Goal: Information Seeking & Learning: Check status

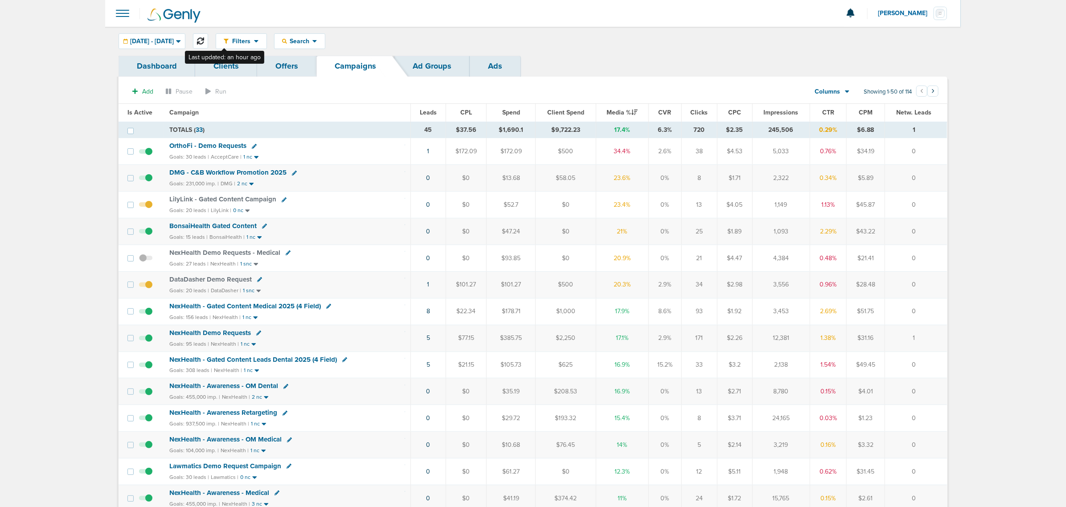
click at [208, 38] on button at bounding box center [200, 40] width 15 height 15
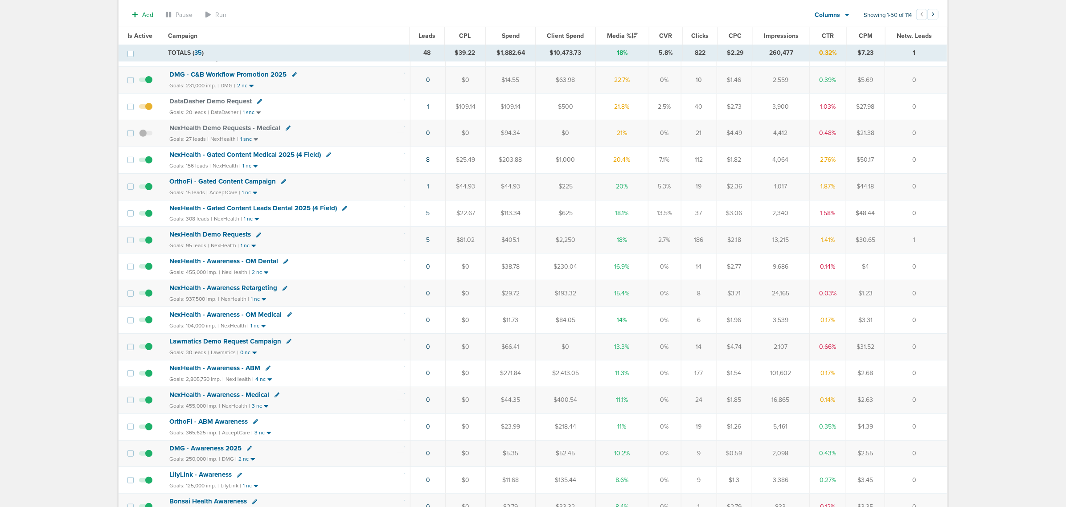
scroll to position [167, 0]
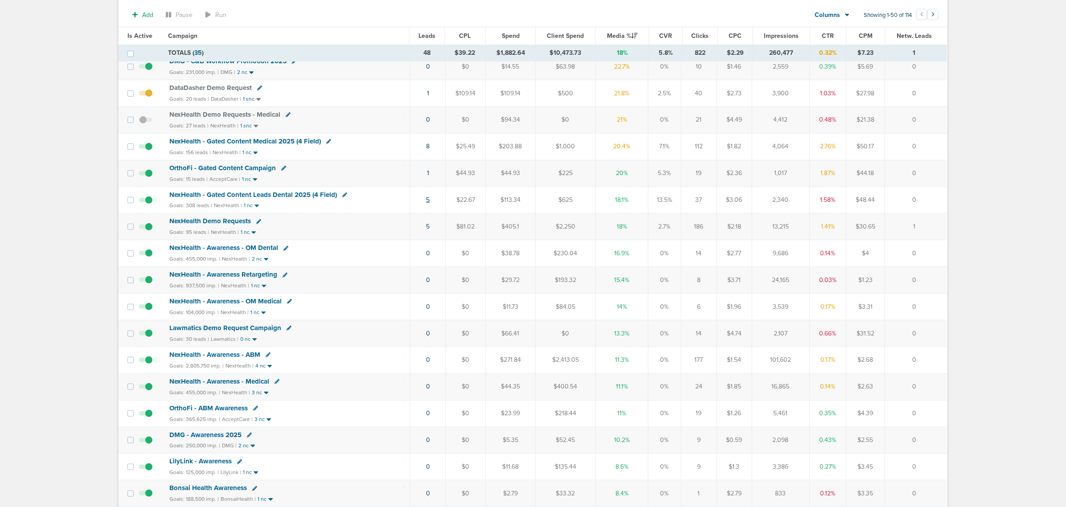
click at [428, 204] on link "5" at bounding box center [428, 200] width 4 height 8
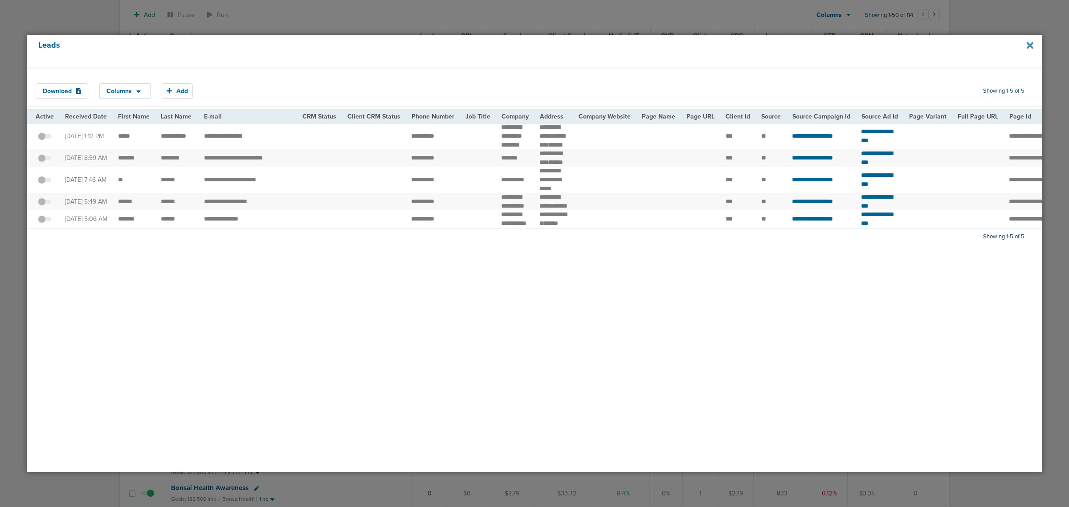
click at [1033, 44] on icon at bounding box center [1030, 46] width 7 height 10
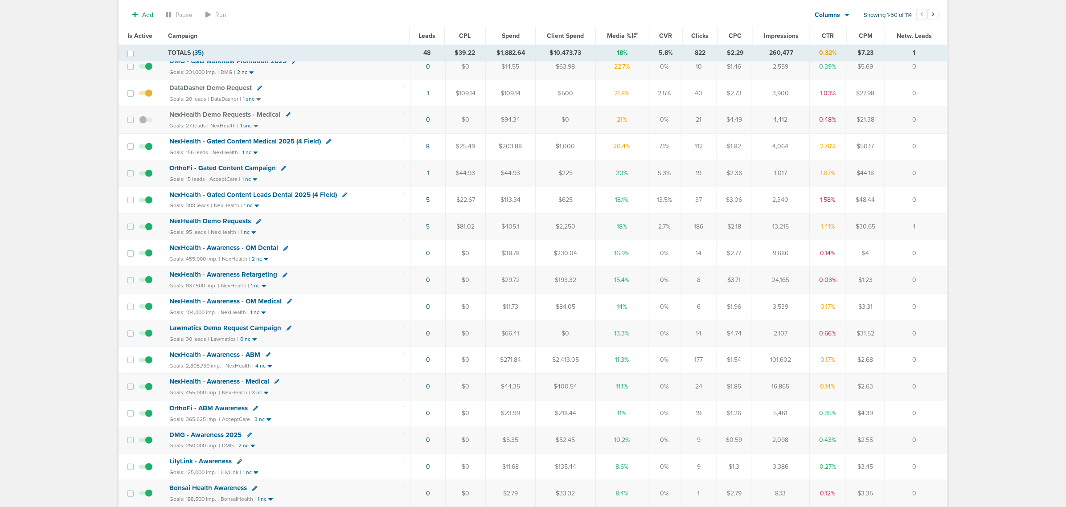
click at [273, 143] on span "NexHealth - Gated Content Medical 2025 (4 Field)" at bounding box center [245, 141] width 152 height 8
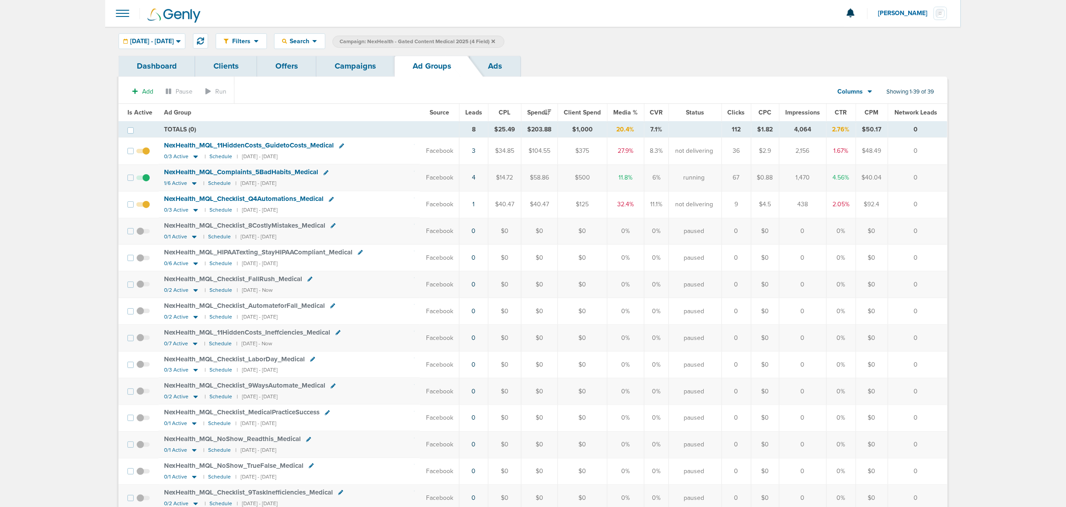
drag, startPoint x: 513, startPoint y: 184, endPoint x: 922, endPoint y: 180, distance: 409.5
click at [922, 180] on tr "NexHealth_ MQL_ Complaints_ 5BadHabits_ Medical 1/6 Active | Schedule | [DATE] …" at bounding box center [533, 177] width 828 height 27
click at [922, 180] on td "0" at bounding box center [917, 177] width 59 height 27
click at [348, 61] on link "Campaigns" at bounding box center [355, 66] width 78 height 21
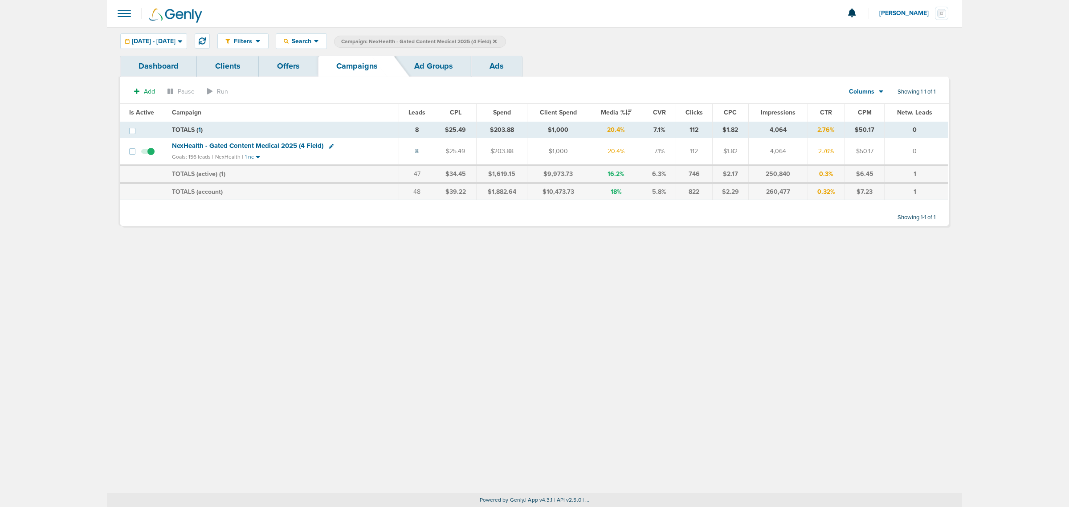
click at [506, 39] on label "Campaign: NexHealth - Gated Content Medical 2025 (4 Field)" at bounding box center [420, 42] width 172 height 12
click at [497, 40] on icon at bounding box center [495, 41] width 4 height 4
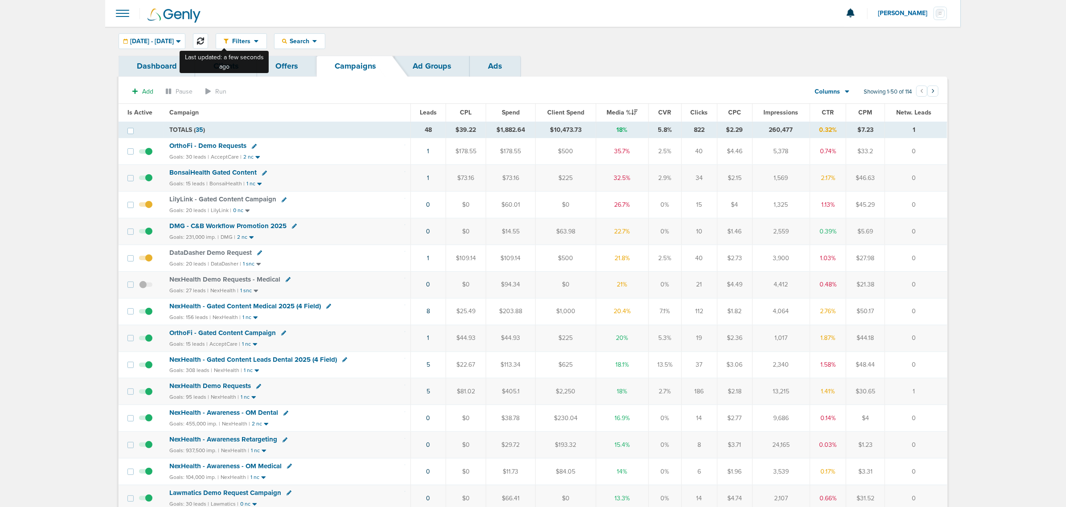
click at [204, 43] on icon at bounding box center [200, 40] width 7 height 7
click at [221, 198] on span "LilyLink - Gated Content Campaign" at bounding box center [222, 199] width 107 height 8
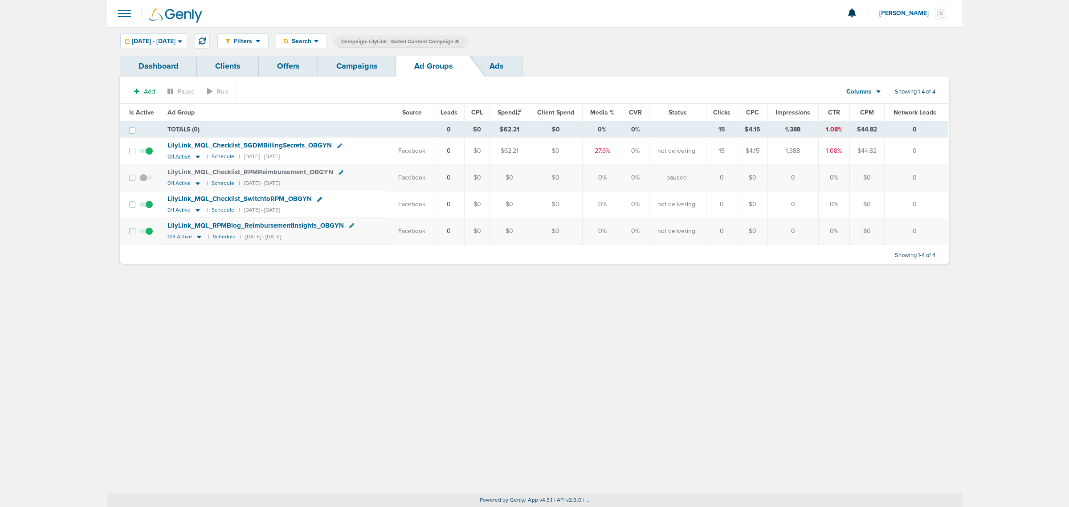
click at [196, 157] on icon at bounding box center [198, 157] width 4 height 3
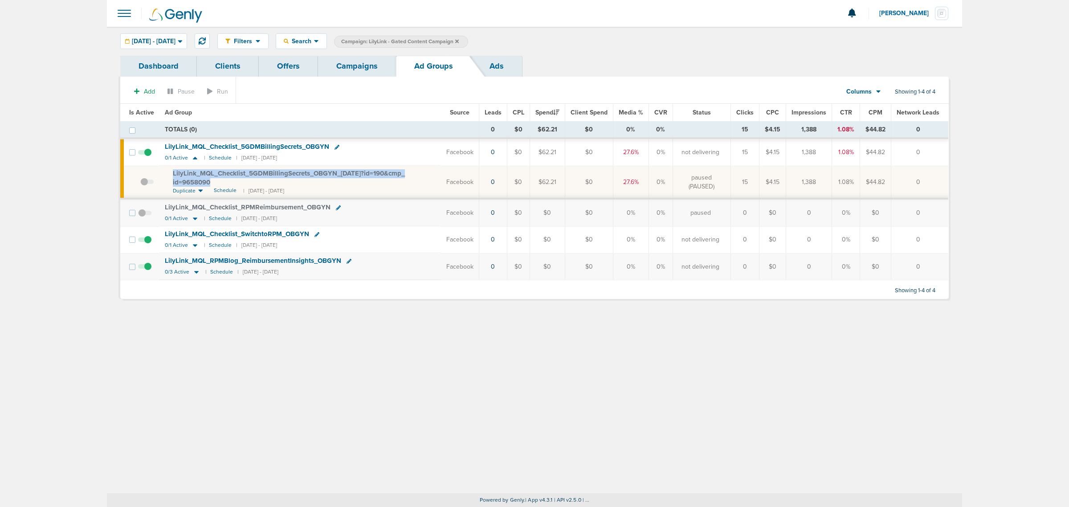
drag, startPoint x: 235, startPoint y: 183, endPoint x: 150, endPoint y: 173, distance: 86.1
click at [150, 173] on tr "LilyLink_ MQL_ Checklist_ 5GDMBillingSecrets_ OBGYN_ [DATE]?id=190&cmp_ id=9658…" at bounding box center [534, 182] width 828 height 33
copy tr "LilyLink_ MQL_ Checklist_ 5GDMBillingSecrets_ OBGYN_ [DATE]?id=190&cmp_ id=9658…"
click at [358, 171] on span "LilyLink_ MQL_ Checklist_ 5GDMBillingSecrets_ OBGYN_ [DATE]?id=190&cmp_ id=9658…" at bounding box center [289, 177] width 232 height 17
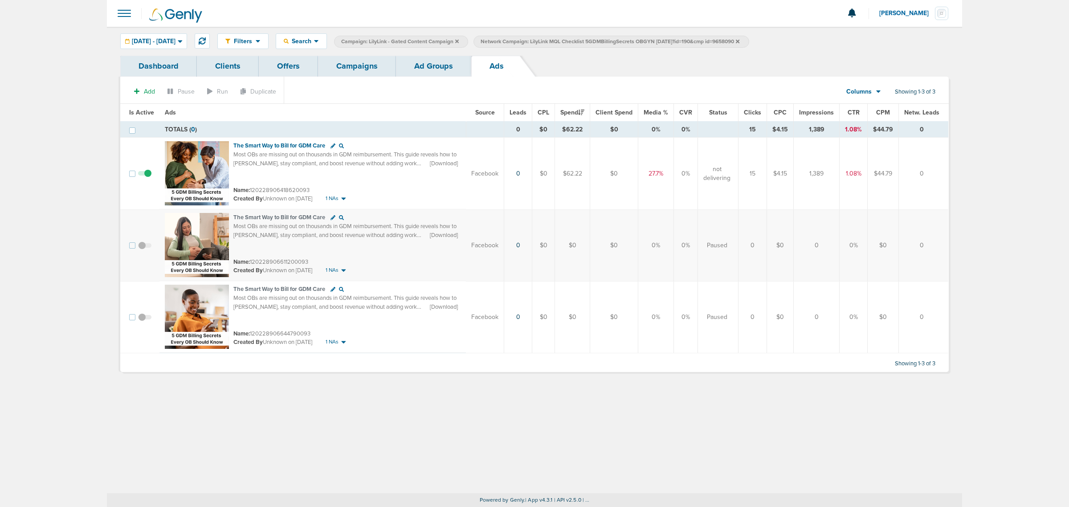
click at [346, 68] on link "Campaigns" at bounding box center [357, 66] width 78 height 21
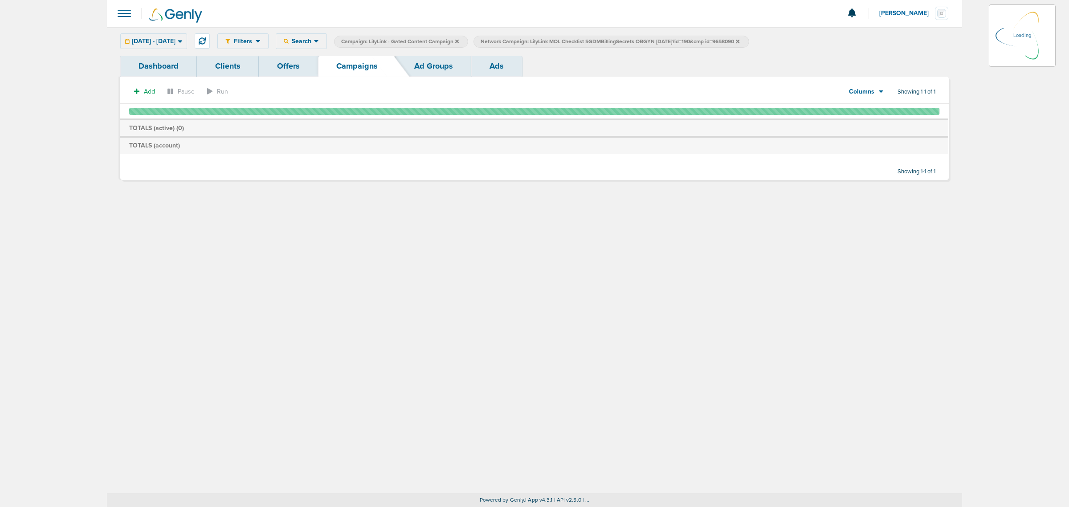
click at [740, 41] on icon at bounding box center [738, 41] width 4 height 5
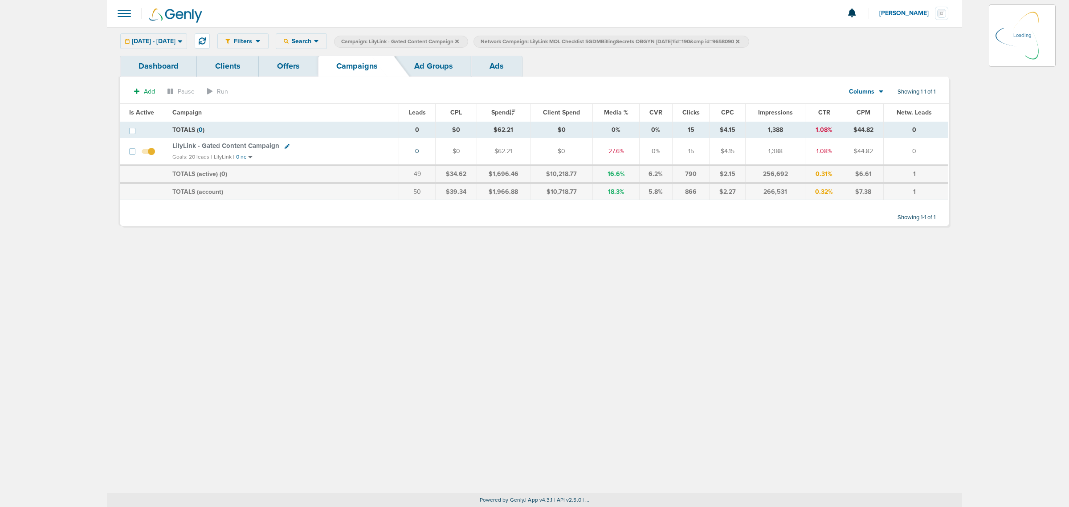
click at [740, 41] on icon at bounding box center [738, 41] width 4 height 5
click at [740, 39] on icon at bounding box center [738, 41] width 4 height 5
click at [459, 42] on span "Campaign: LilyLink - Gated Content Campaign" at bounding box center [400, 42] width 118 height 8
click at [459, 41] on icon at bounding box center [457, 41] width 4 height 5
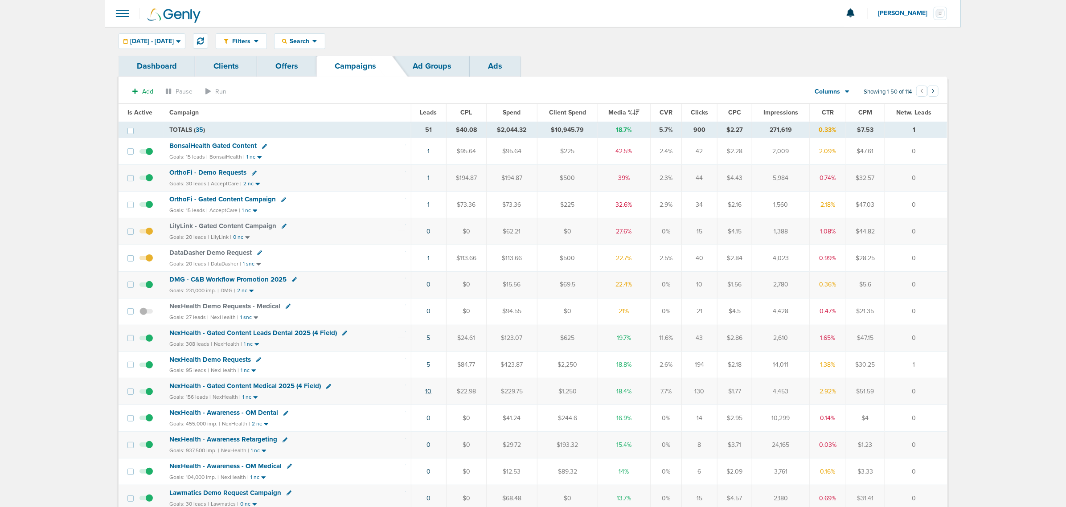
click at [427, 395] on link "10" at bounding box center [429, 392] width 6 height 8
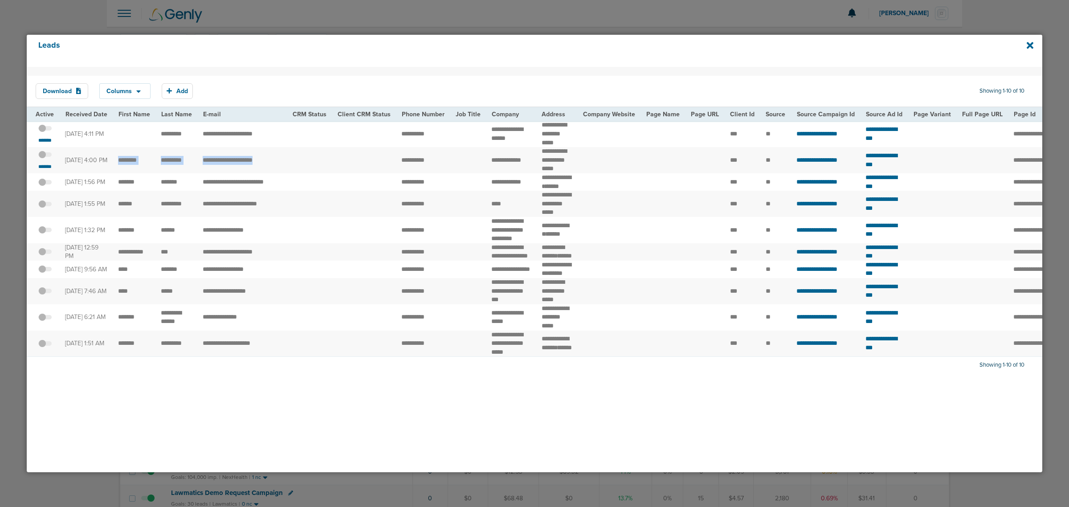
drag, startPoint x: 116, startPoint y: 164, endPoint x: 299, endPoint y: 155, distance: 183.3
click at [299, 155] on tr "**********" at bounding box center [924, 160] width 1795 height 26
click at [299, 155] on td at bounding box center [309, 160] width 45 height 26
click at [45, 166] on div "*******" at bounding box center [45, 160] width 19 height 20
click at [55, 170] on td "*******" at bounding box center [43, 160] width 33 height 26
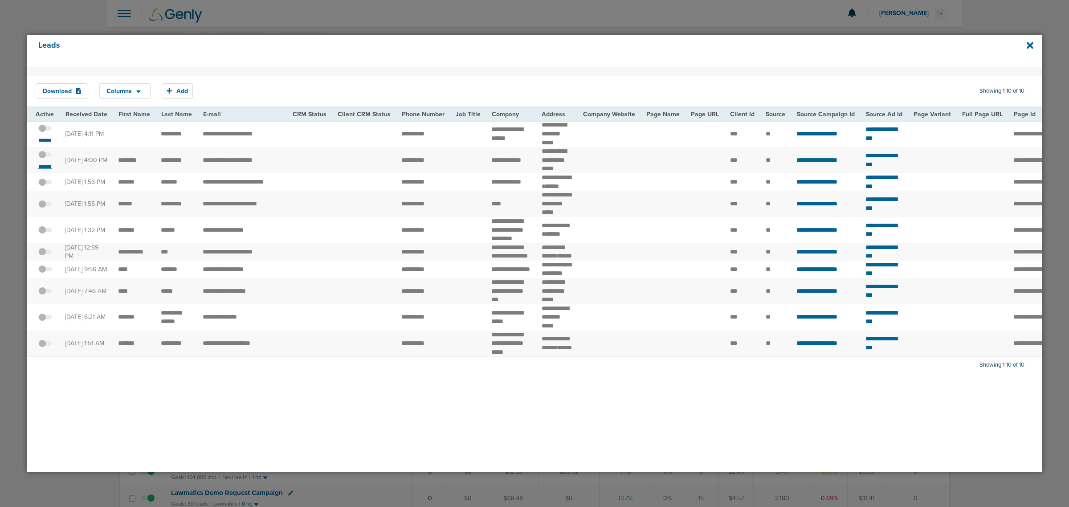
click at [54, 170] on small "*******" at bounding box center [45, 166] width 19 height 7
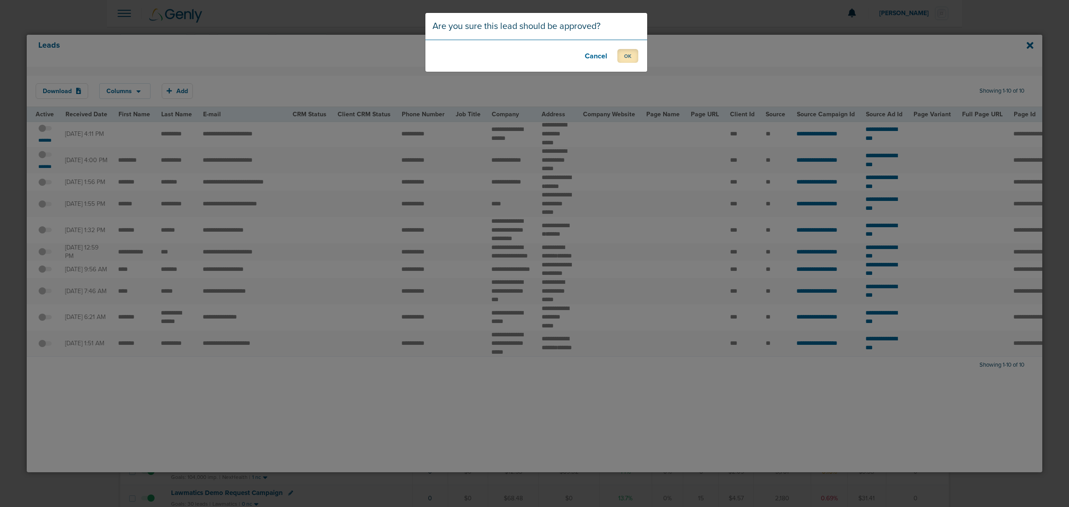
click at [620, 59] on button "OK" at bounding box center [628, 56] width 21 height 14
click at [624, 57] on button "OK" at bounding box center [628, 56] width 21 height 14
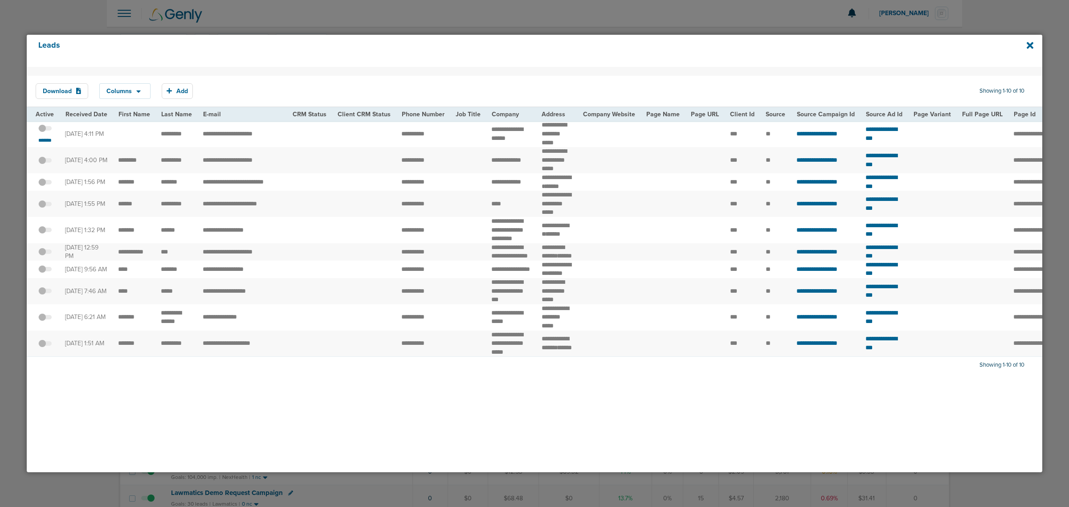
click at [45, 133] on span at bounding box center [44, 133] width 13 height 0
click at [45, 130] on input "checkbox" at bounding box center [45, 130] width 0 height 0
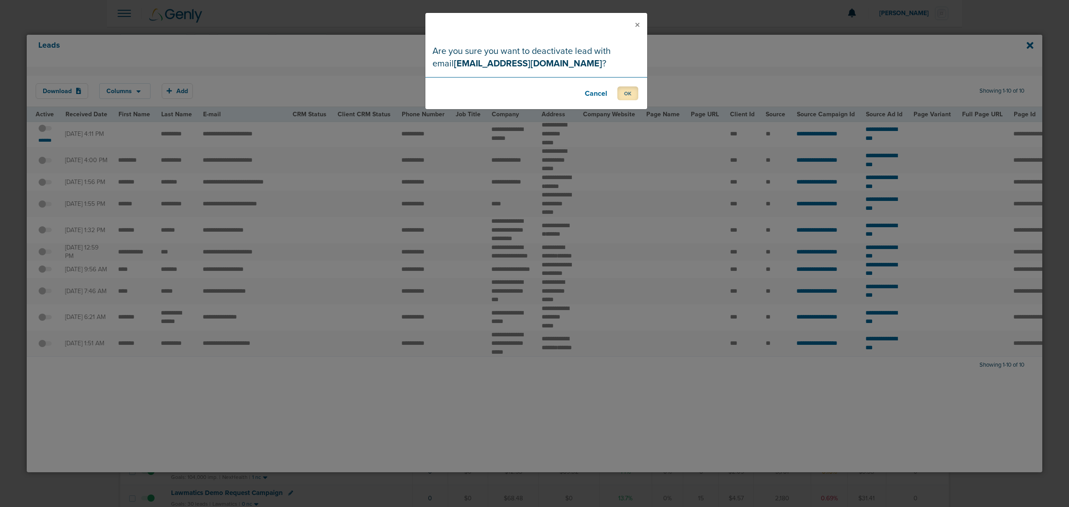
click at [627, 98] on button "OK" at bounding box center [628, 93] width 21 height 14
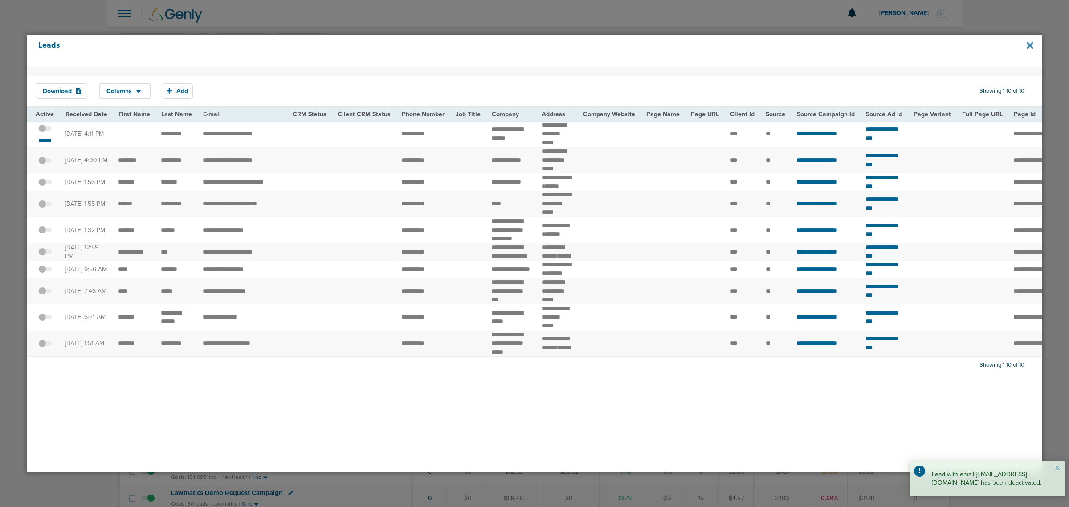
click at [1029, 45] on icon at bounding box center [1030, 45] width 7 height 7
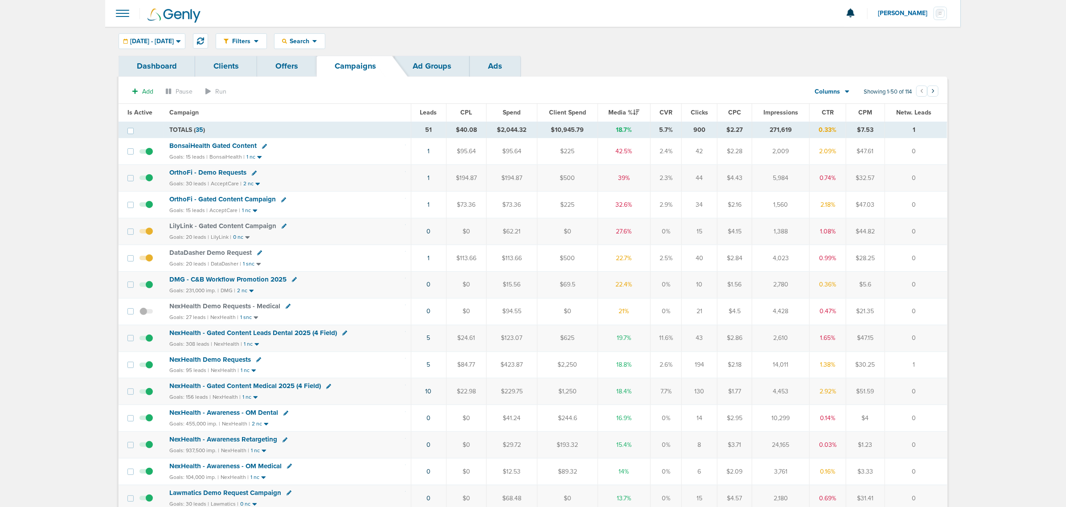
click at [271, 336] on span "NexHealth - Gated Content Leads Dental 2025 (4 Field)" at bounding box center [253, 333] width 168 height 8
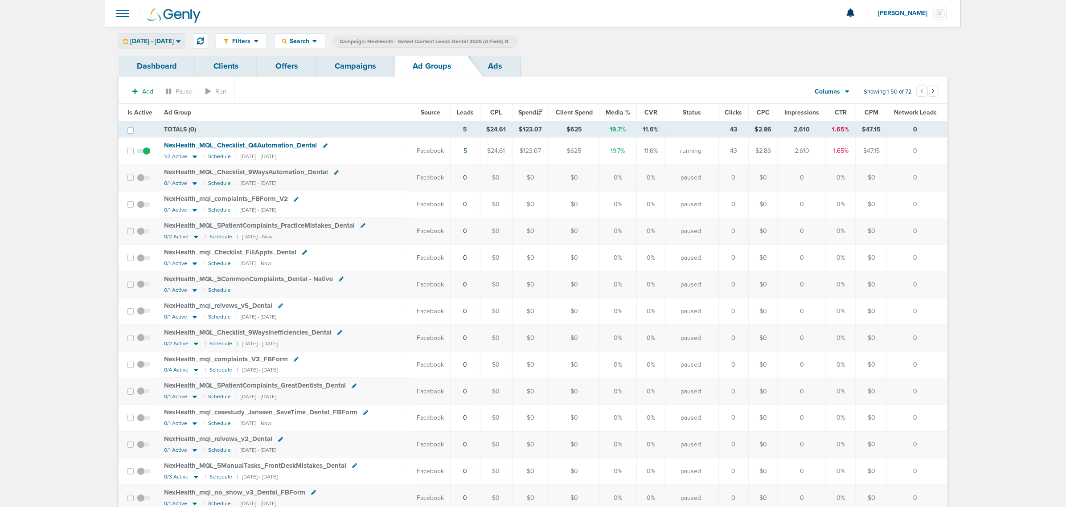
click at [178, 45] on div "[DATE] - [DATE]" at bounding box center [152, 41] width 66 height 15
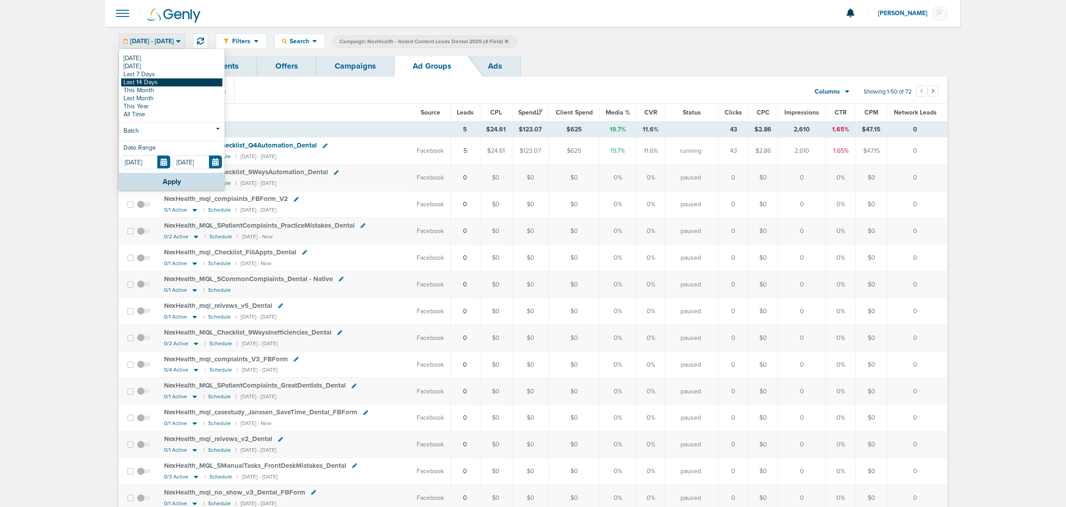
click at [166, 81] on link "Last 14 Days" at bounding box center [171, 82] width 101 height 8
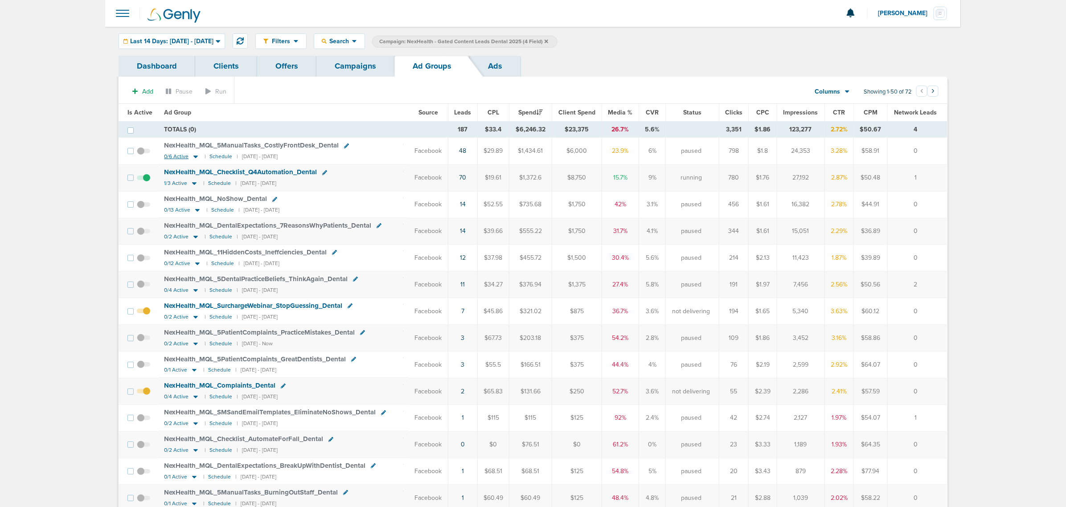
click at [195, 156] on icon at bounding box center [195, 157] width 4 height 3
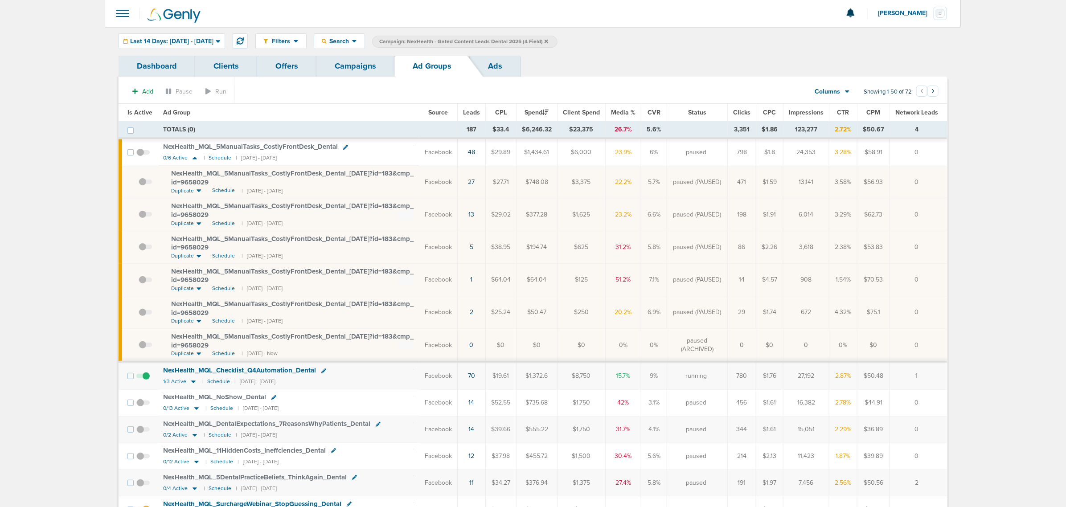
click at [145, 186] on span at bounding box center [145, 186] width 13 height 0
click at [139, 184] on input "checkbox" at bounding box center [139, 184] width 0 height 0
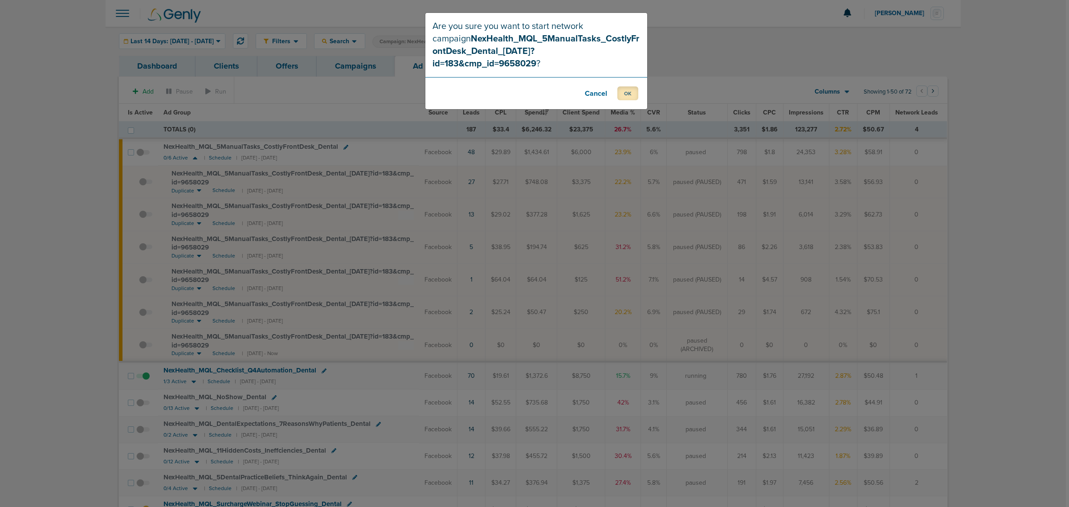
click at [631, 86] on button "OK" at bounding box center [628, 93] width 21 height 14
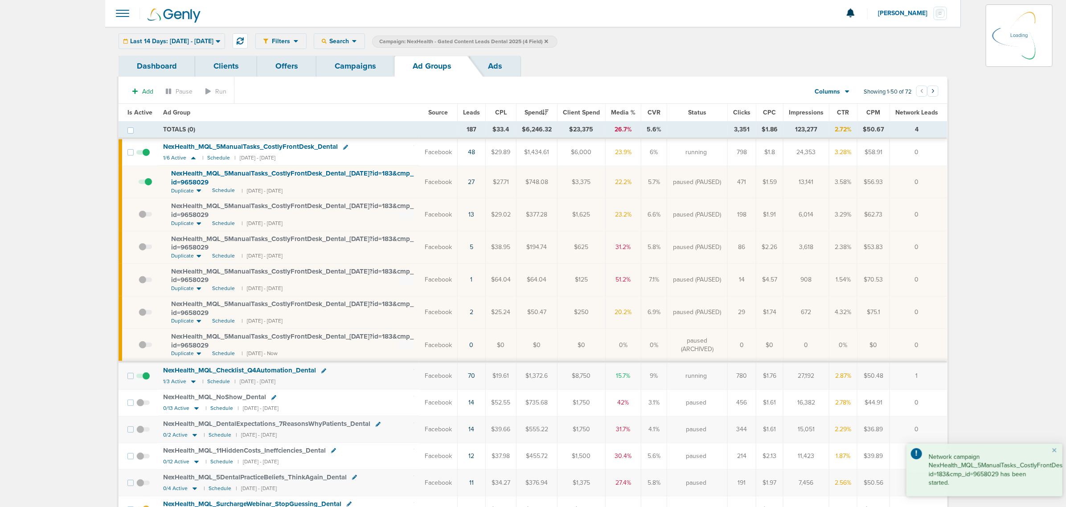
click at [365, 68] on link "Campaigns" at bounding box center [355, 66] width 78 height 21
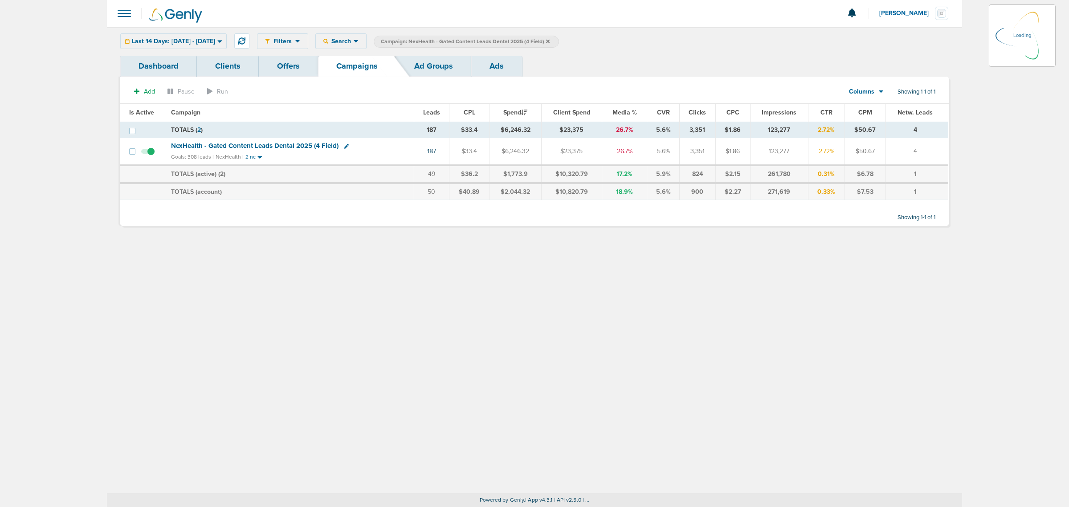
click at [550, 40] on icon at bounding box center [548, 41] width 4 height 4
click at [550, 41] on icon at bounding box center [548, 41] width 4 height 4
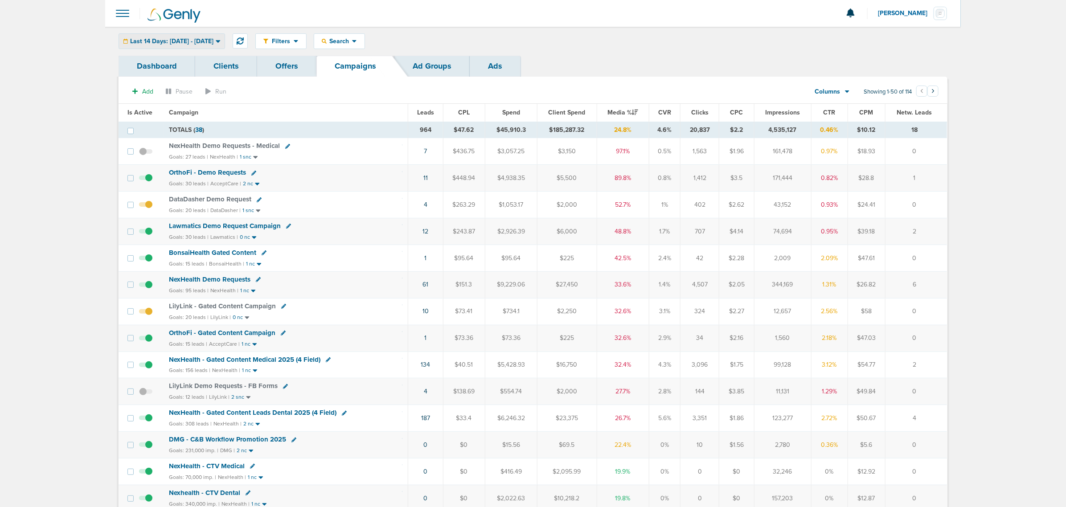
click at [222, 45] on div "Last 14 Days: [DATE] - [DATE]" at bounding box center [172, 41] width 106 height 15
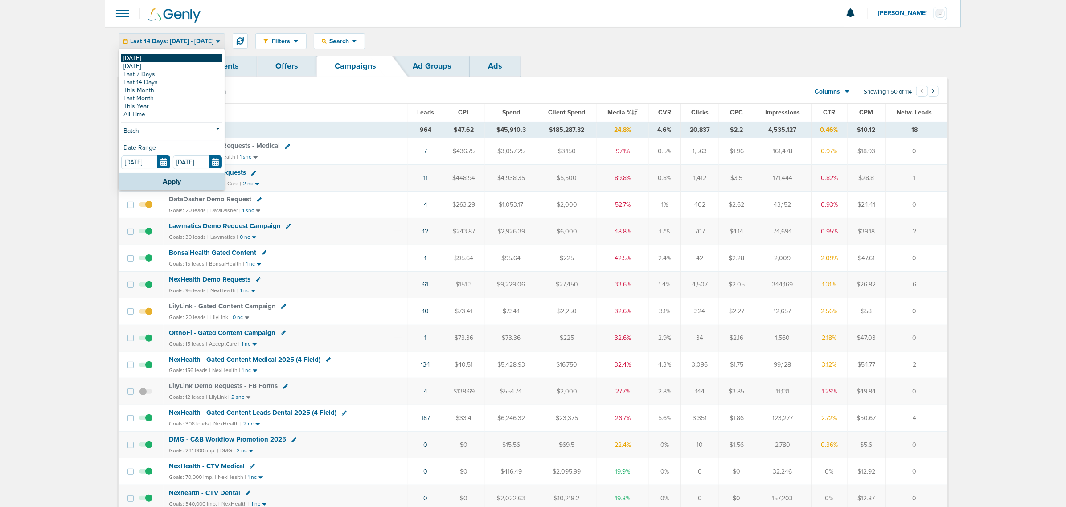
click at [179, 61] on link "[DATE]" at bounding box center [171, 58] width 101 height 8
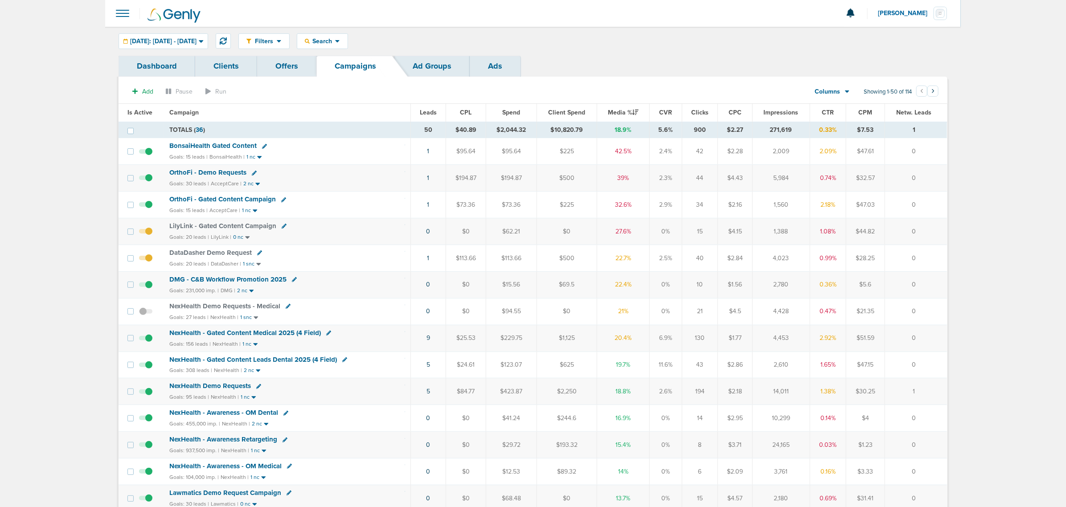
drag, startPoint x: 370, startPoint y: 149, endPoint x: 930, endPoint y: 229, distance: 564.9
click at [930, 229] on td "0" at bounding box center [916, 231] width 62 height 27
drag, startPoint x: 439, startPoint y: 199, endPoint x: 932, endPoint y: 197, distance: 492.9
click at [932, 197] on tr "OrthoFi - Gated Content Campaign Goals: 15 leads | AcceptCare | 1 nc 1 $73.36 $…" at bounding box center [533, 205] width 828 height 27
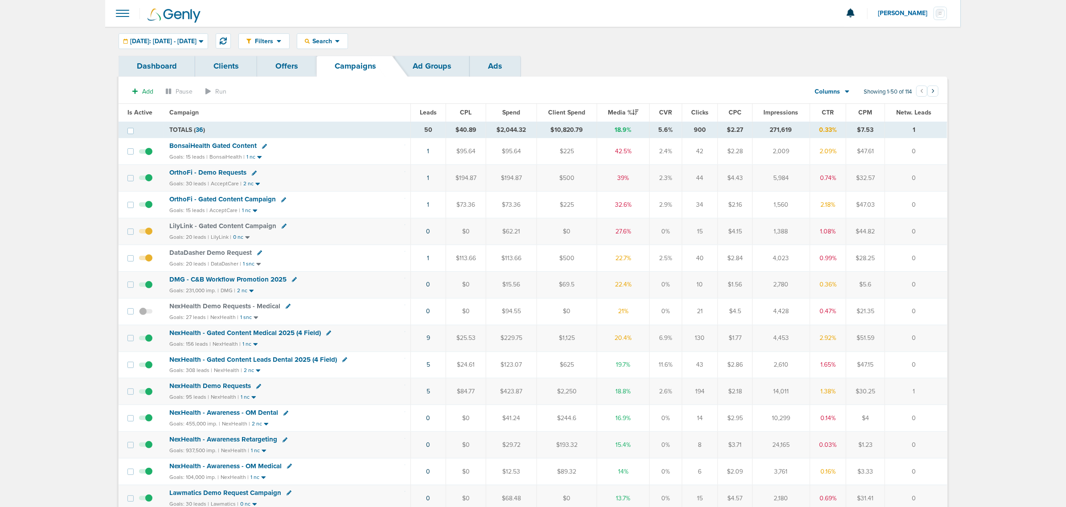
drag, startPoint x: 932, startPoint y: 197, endPoint x: 856, endPoint y: 205, distance: 76.2
click at [931, 197] on td "0" at bounding box center [916, 205] width 62 height 27
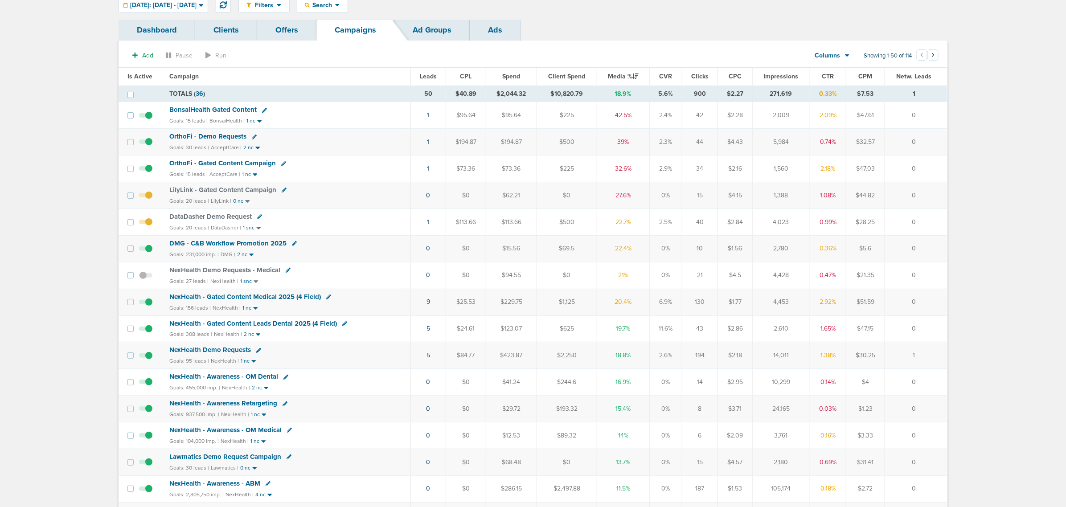
scroll to position [56, 0]
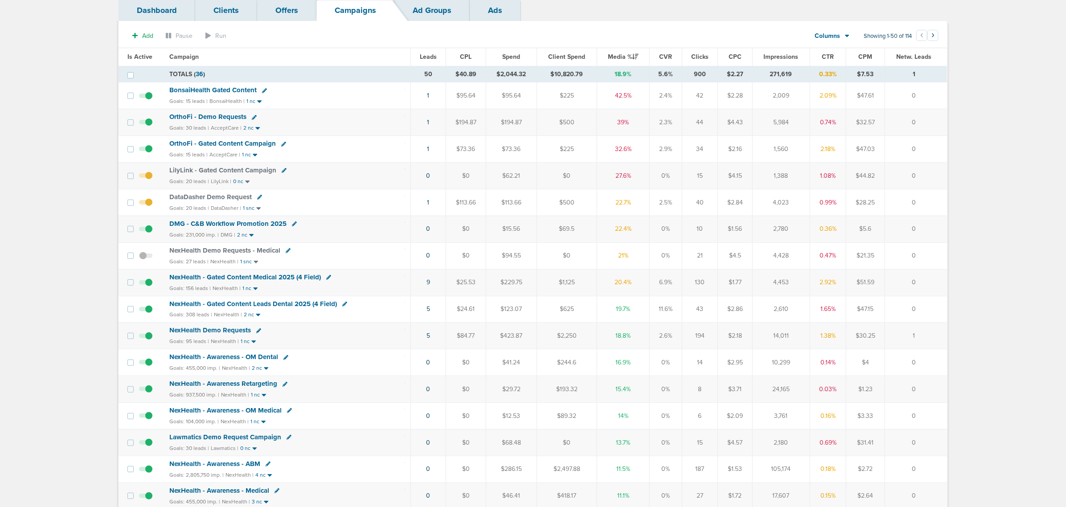
click at [335, 127] on div "Goals: 30 leads | AcceptCare | 2 nc" at bounding box center [287, 128] width 236 height 8
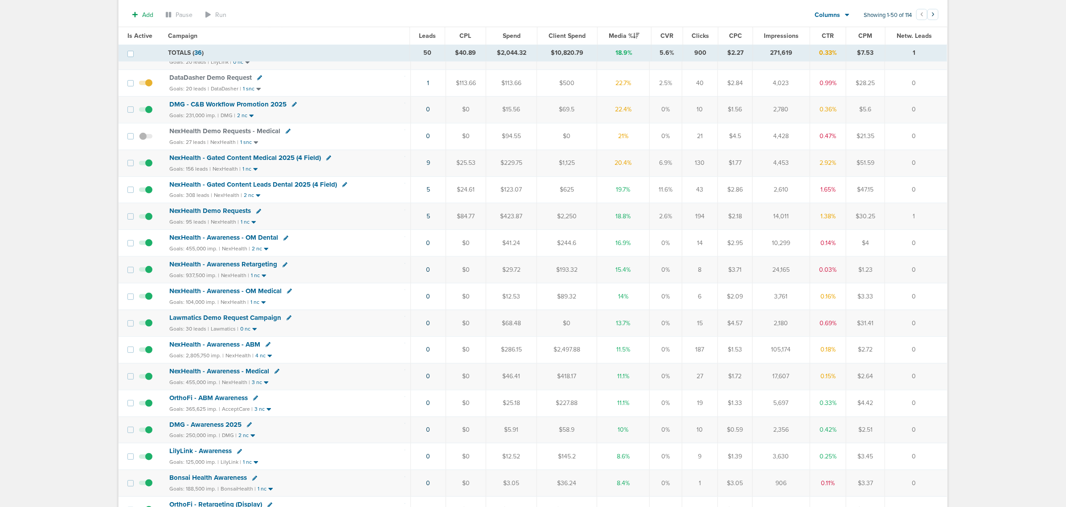
scroll to position [167, 0]
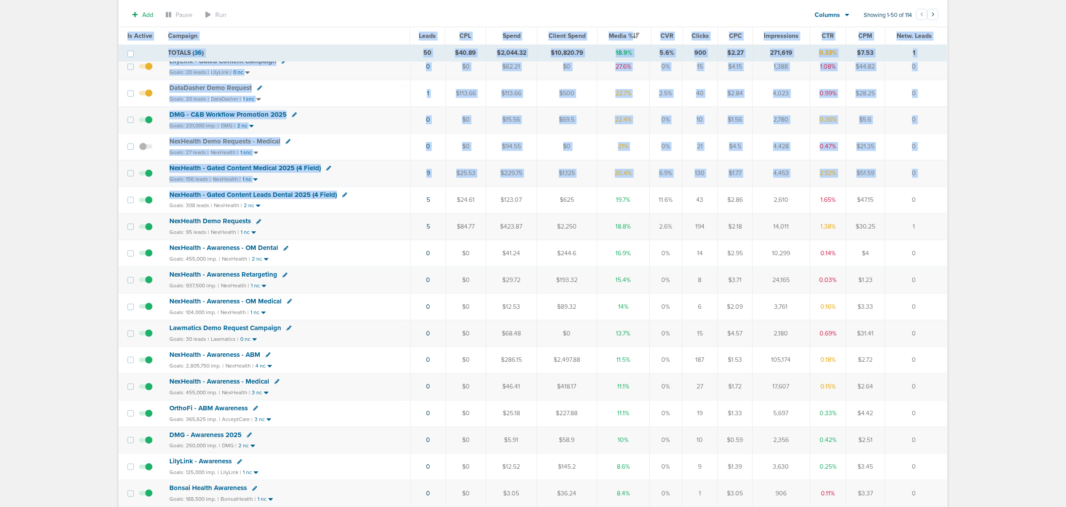
drag, startPoint x: 397, startPoint y: 201, endPoint x: 948, endPoint y: 217, distance: 551.5
click at [941, 207] on td "0" at bounding box center [916, 200] width 62 height 27
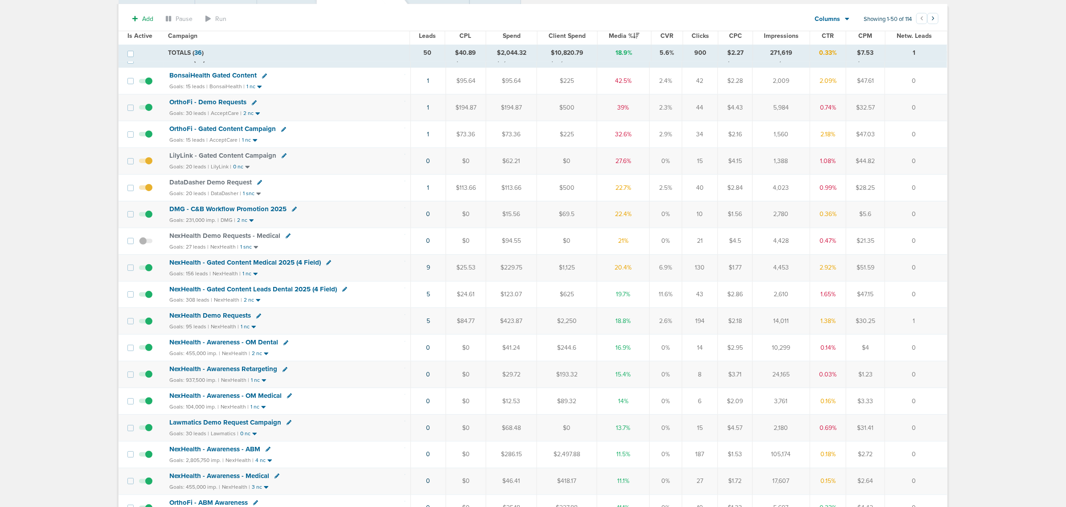
scroll to position [0, 0]
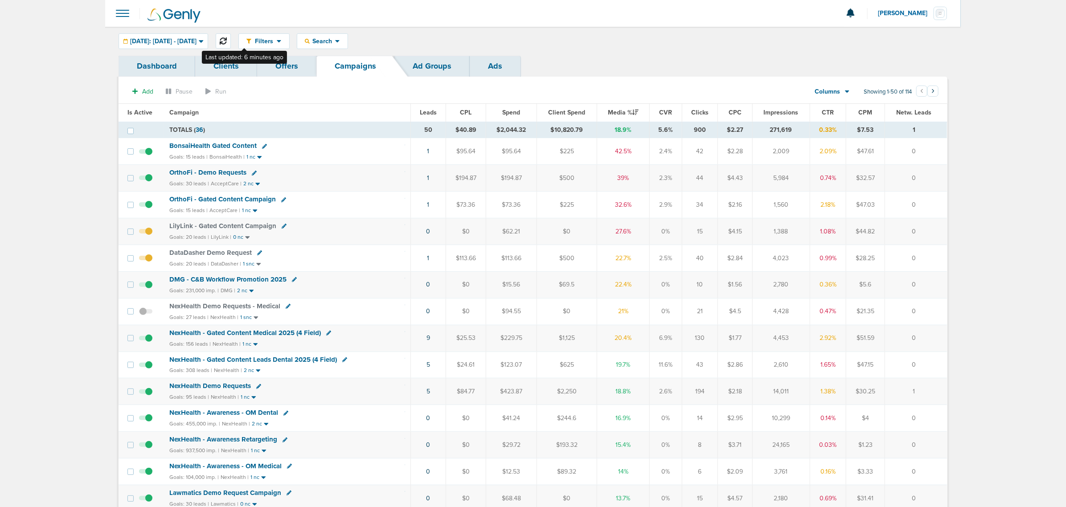
click at [231, 37] on button at bounding box center [223, 40] width 15 height 15
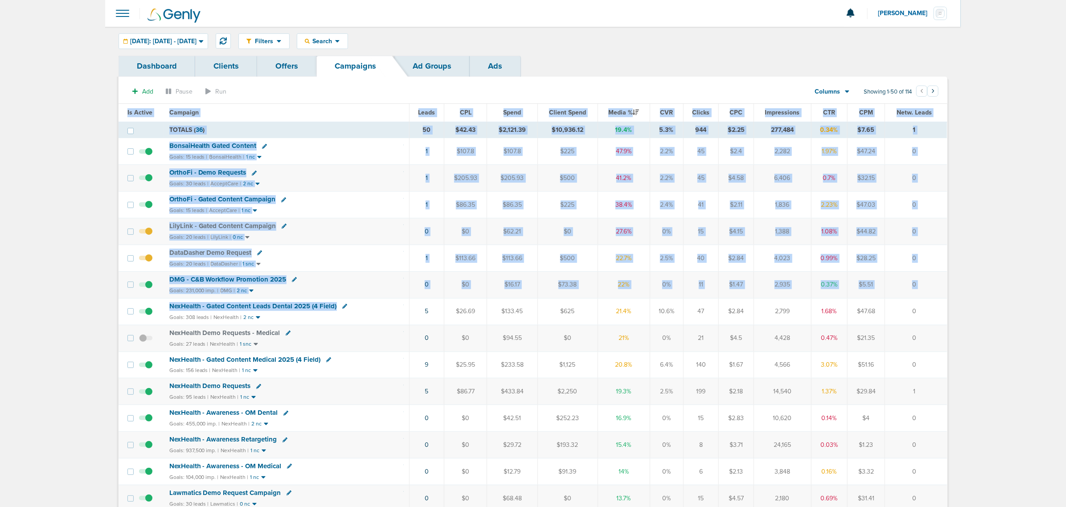
drag, startPoint x: 404, startPoint y: 309, endPoint x: 959, endPoint y: 312, distance: 555.7
drag, startPoint x: 955, startPoint y: 311, endPoint x: 870, endPoint y: 309, distance: 84.7
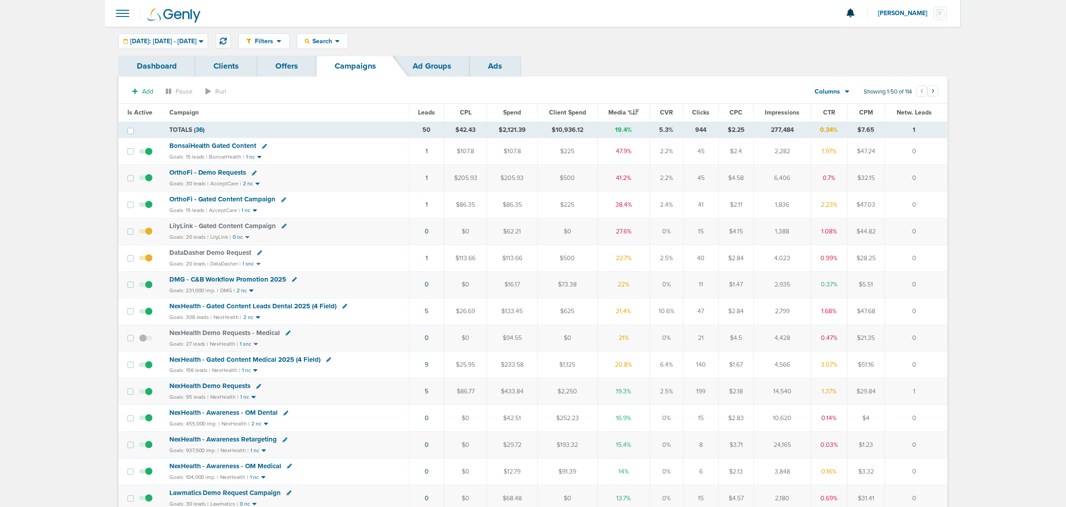
click at [366, 109] on th "Campaign" at bounding box center [287, 113] width 246 height 18
click at [335, 40] on span "Search" at bounding box center [322, 41] width 25 height 8
click at [360, 125] on link "Network Campaign" at bounding box center [343, 125] width 92 height 11
select select "netCmpName"
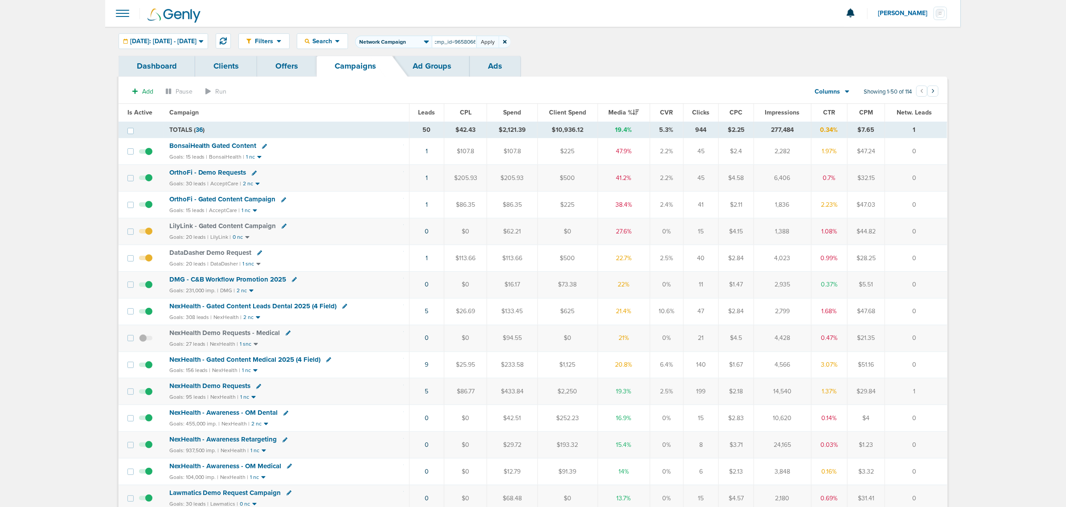
type input "Lawmatics_Demo_AutomateClientIntake_ElimManualIntake_Attorney_[DATE]?id=189&cmp…"
click at [499, 43] on button "Apply" at bounding box center [487, 42] width 22 height 12
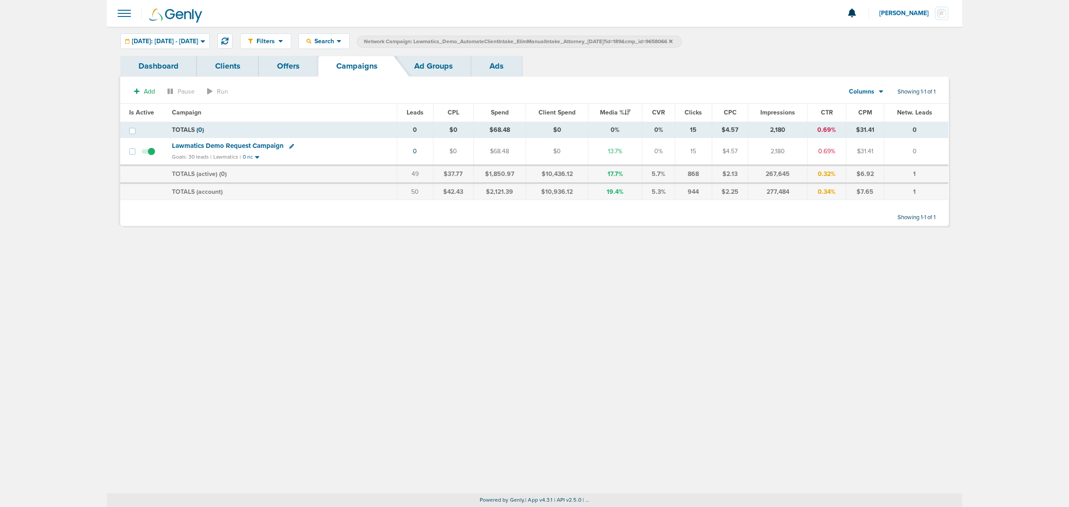
click at [481, 59] on link "Ads" at bounding box center [496, 66] width 51 height 21
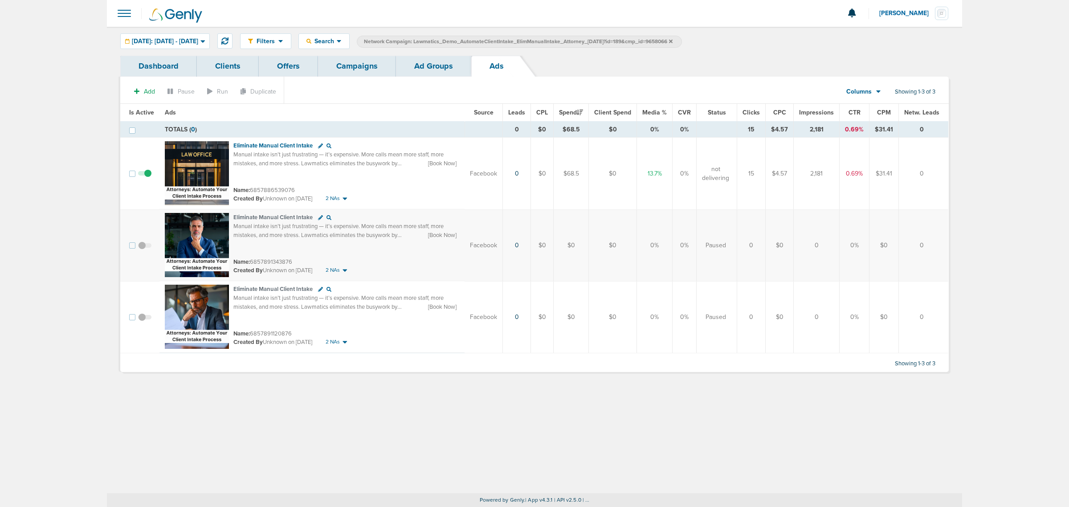
click at [433, 63] on link "Ad Groups" at bounding box center [433, 66] width 75 height 21
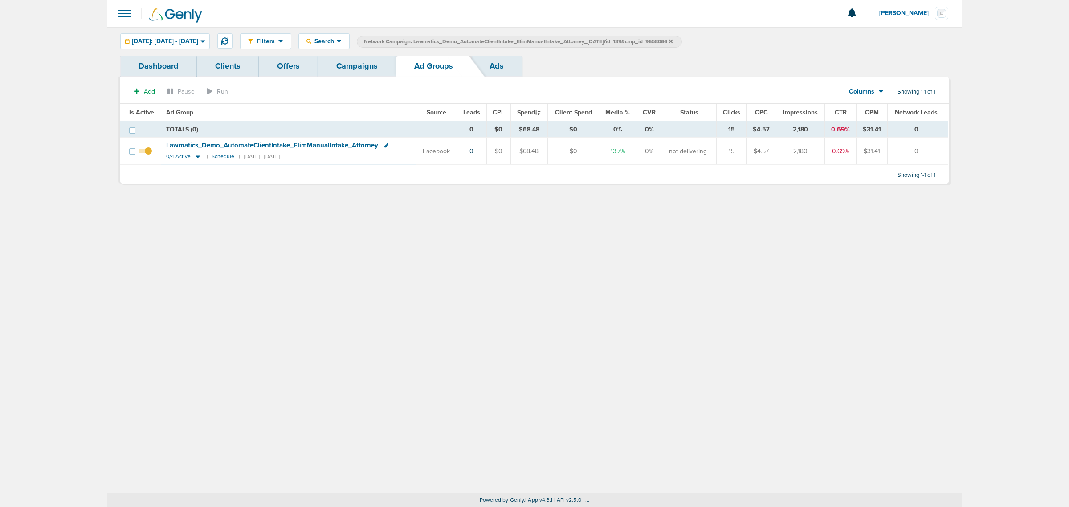
click at [367, 59] on link "Campaigns" at bounding box center [357, 66] width 78 height 21
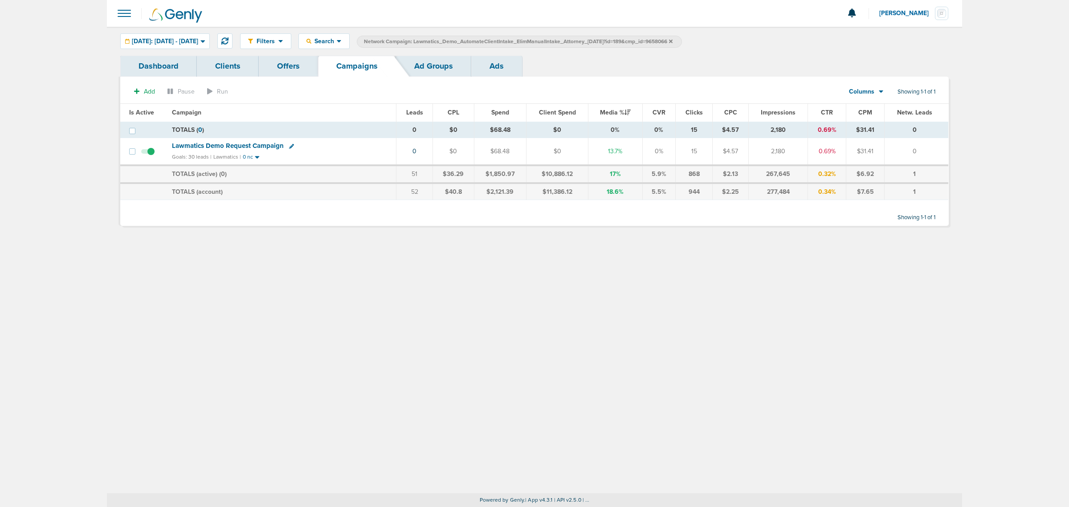
click at [673, 39] on icon at bounding box center [671, 41] width 4 height 5
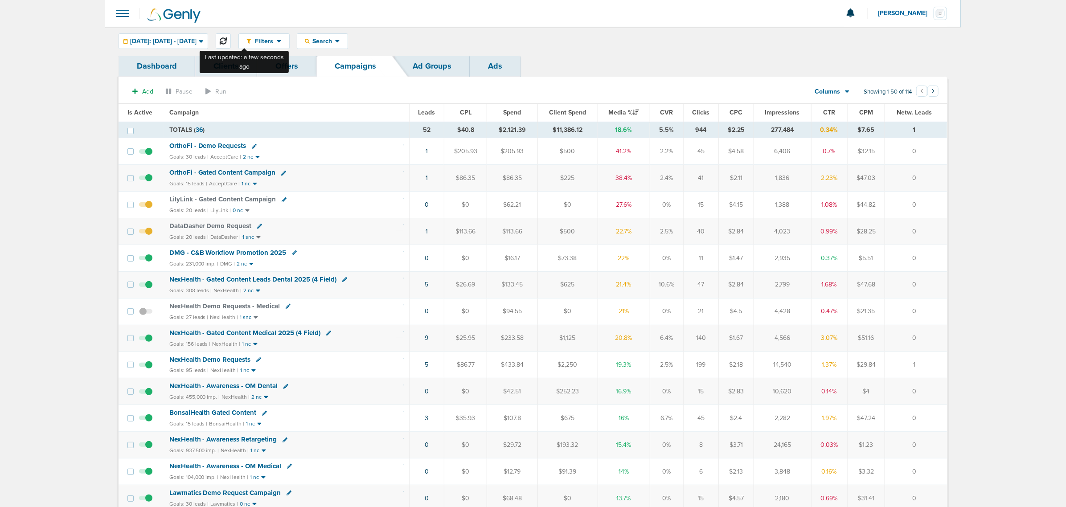
click at [227, 43] on icon at bounding box center [223, 40] width 7 height 7
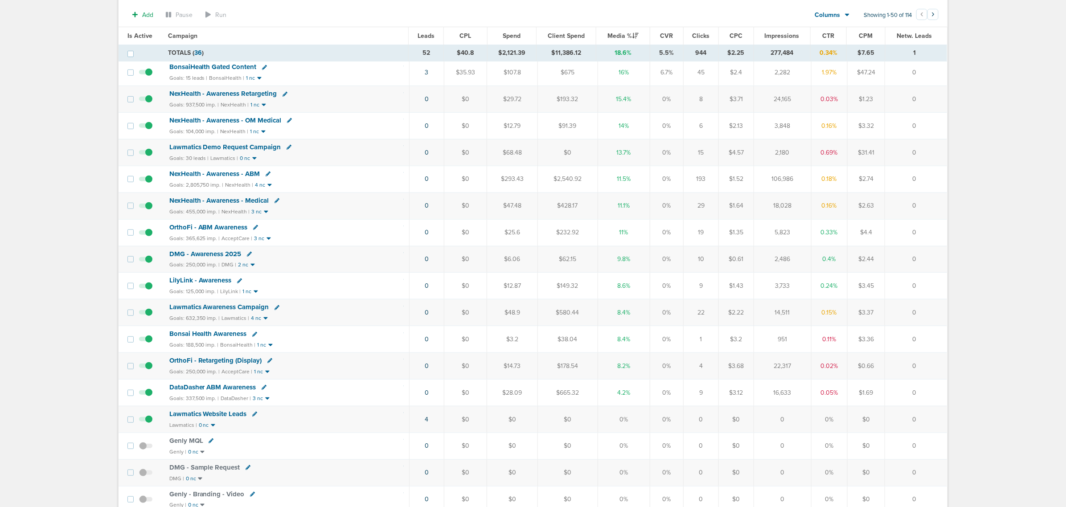
scroll to position [446, 0]
